Goal: Find specific page/section: Find specific page/section

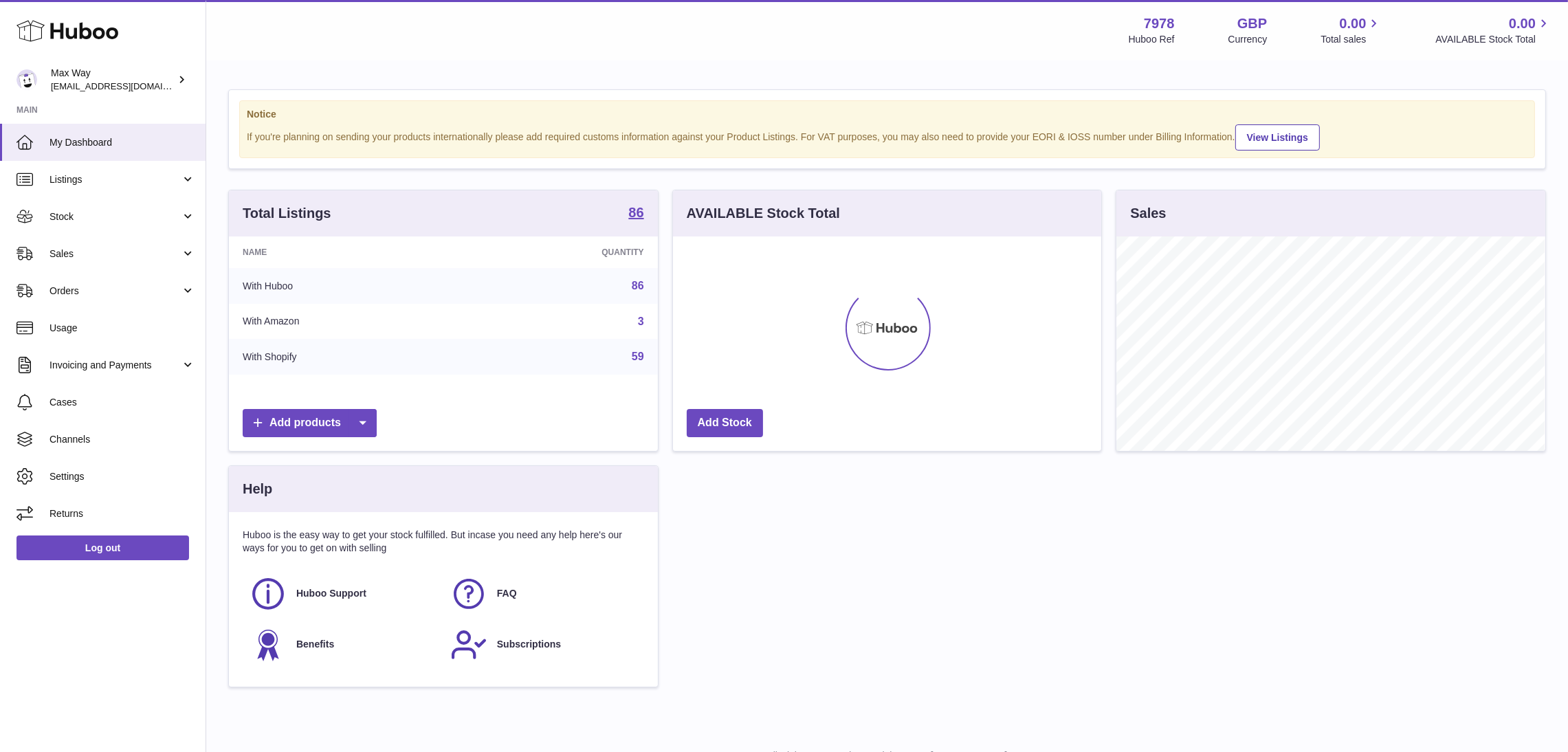
scroll to position [215, 429]
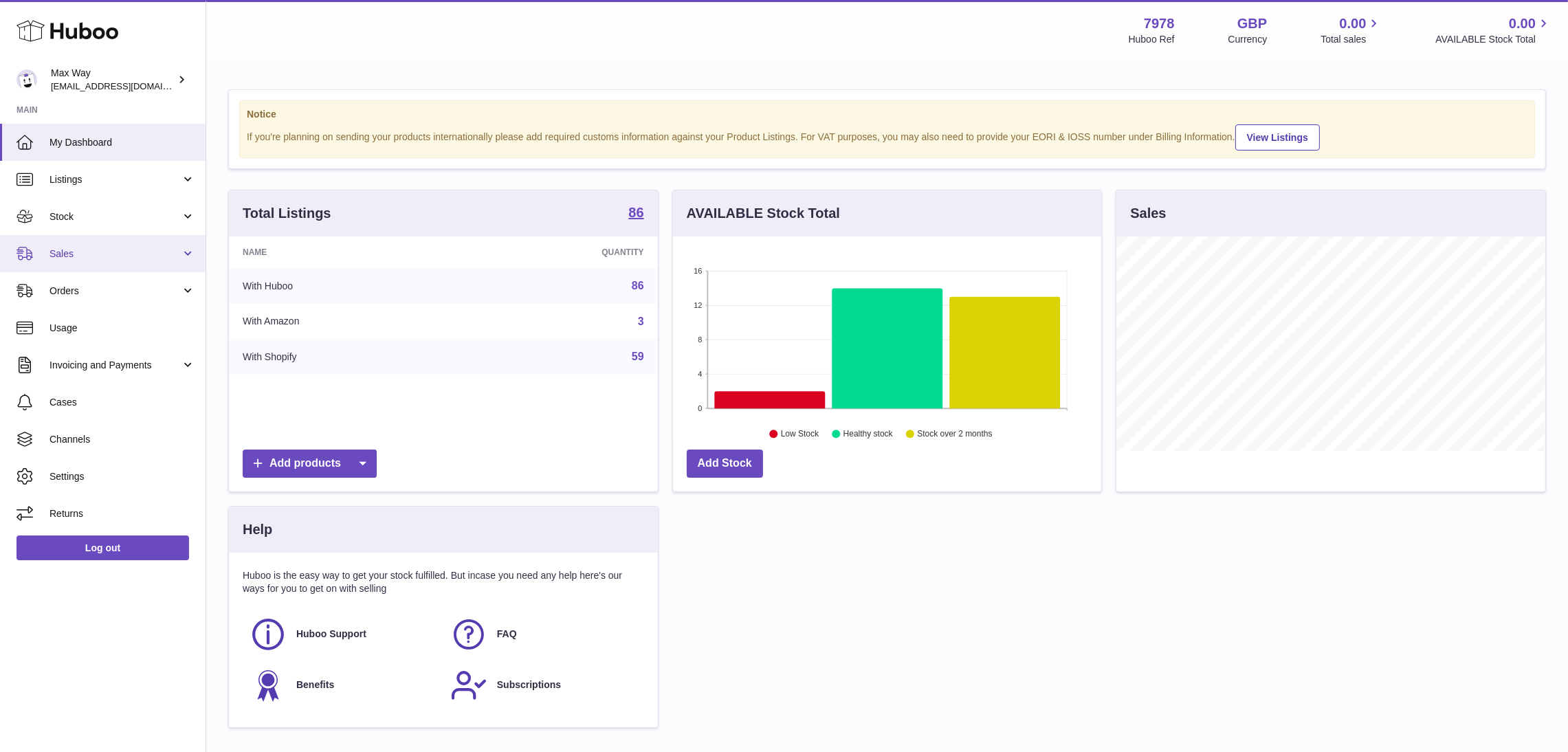
click at [94, 253] on span "Sales" at bounding box center [115, 254] width 131 height 13
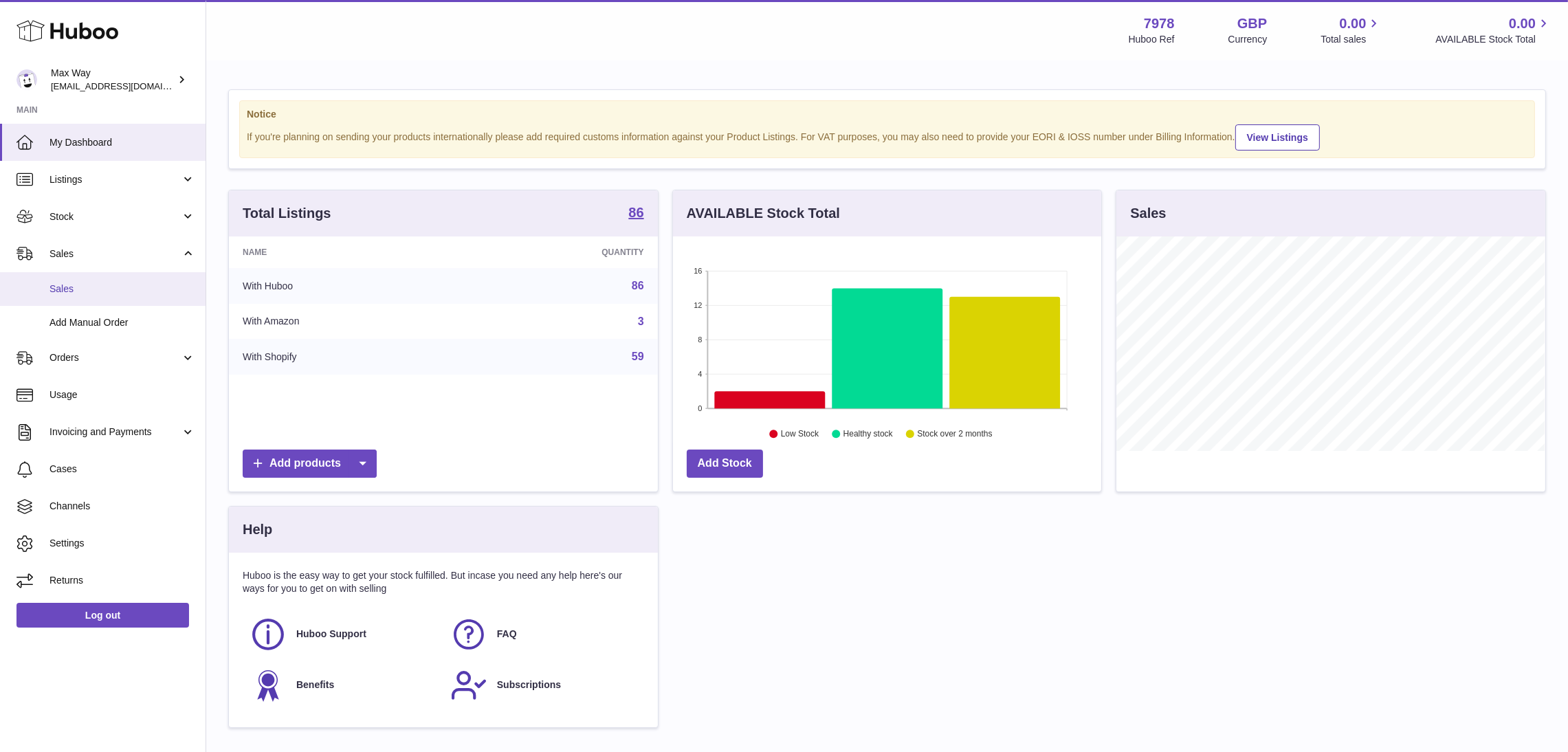
click at [83, 290] on span "Sales" at bounding box center [122, 289] width 146 height 13
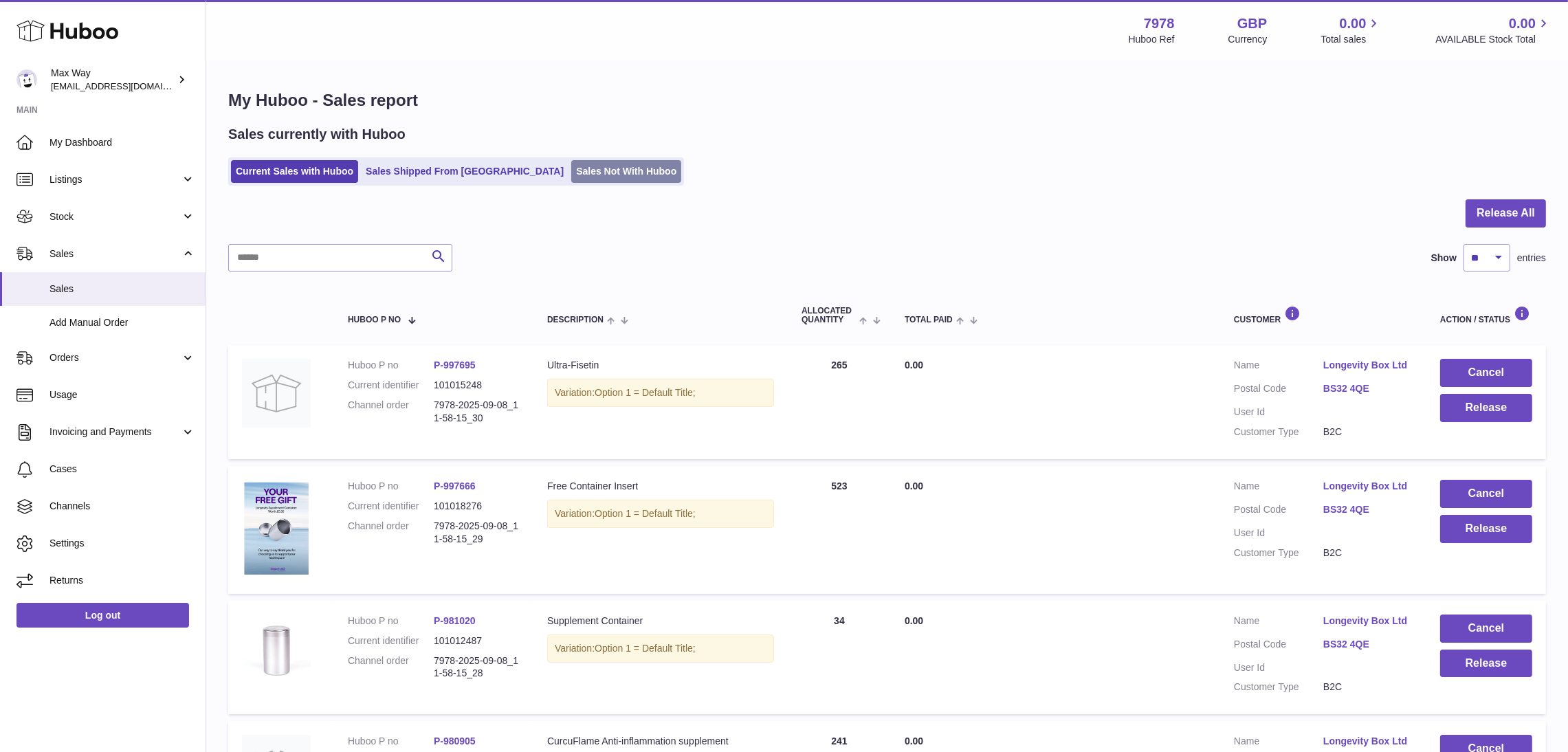
click at [578, 177] on link "Sales Not With Huboo" at bounding box center [626, 171] width 110 height 23
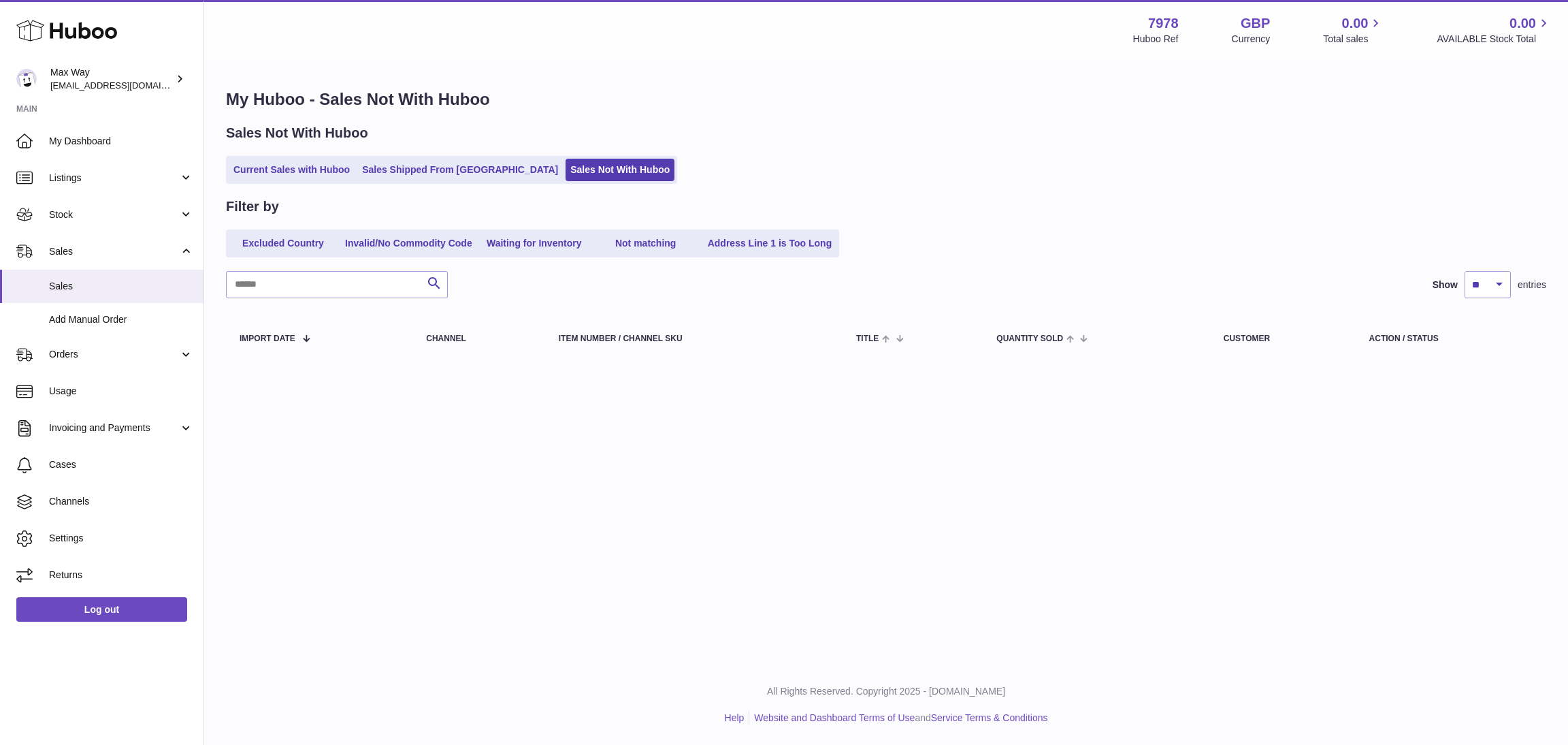
click at [841, 505] on div "Menu Huboo 7978 Huboo Ref GBP Currency 0.00 Total sales 0.00 AVAILABLE Stock To…" at bounding box center [886, 333] width 1364 height 665
